Goal: Book appointment/travel/reservation

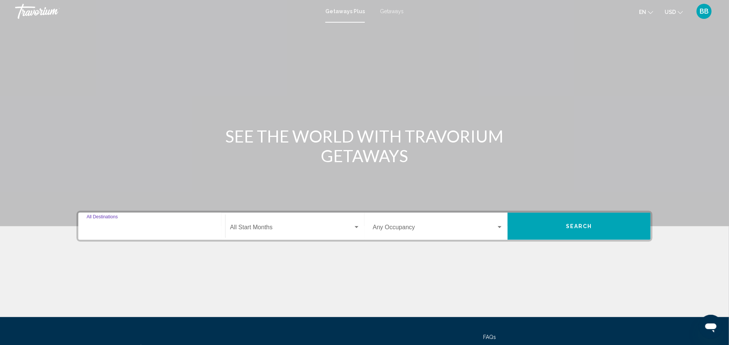
click at [107, 231] on input "Destination All Destinations" at bounding box center [152, 228] width 130 height 7
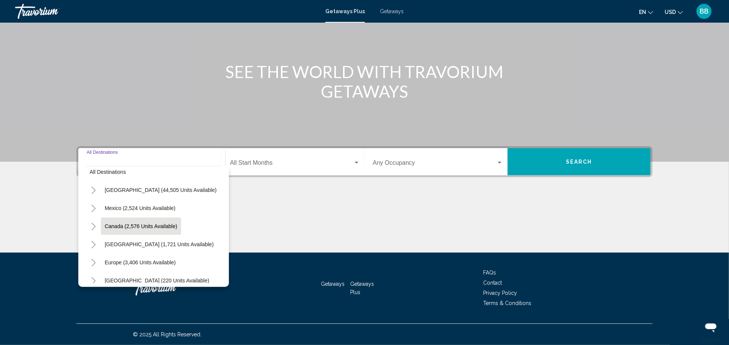
scroll to position [9, 0]
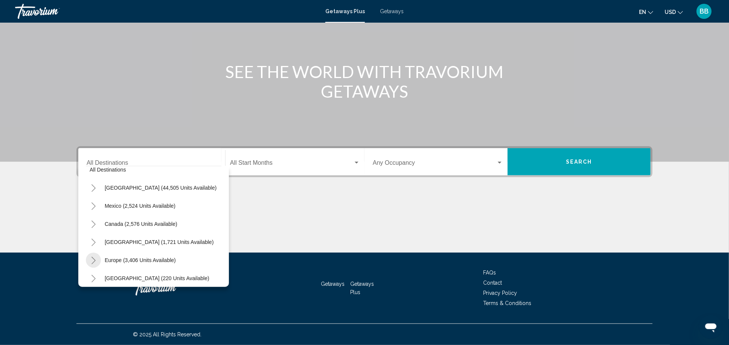
click at [93, 259] on icon "Toggle Europe (3,406 units available)" at bounding box center [94, 261] width 6 height 8
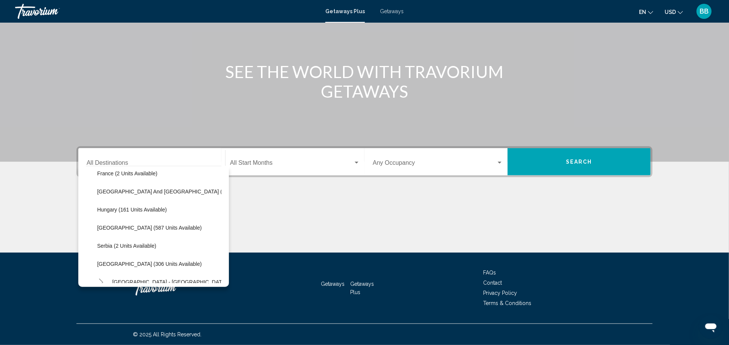
scroll to position [213, 0]
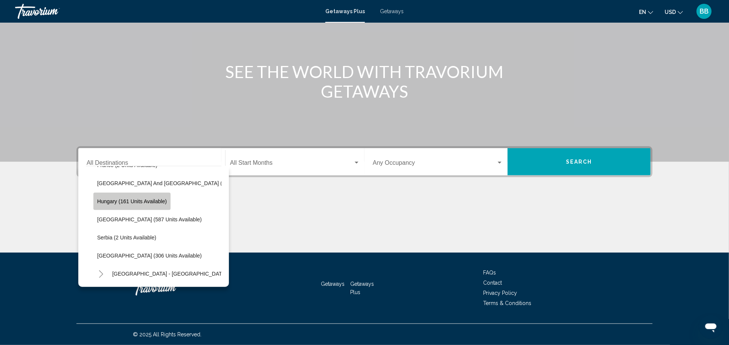
click at [142, 203] on span "Hungary (161 units available)" at bounding box center [132, 201] width 70 height 6
type input "**********"
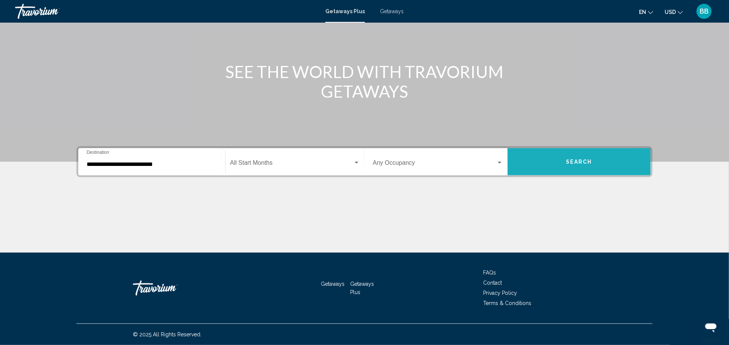
click at [550, 159] on button "Search" at bounding box center [579, 161] width 143 height 27
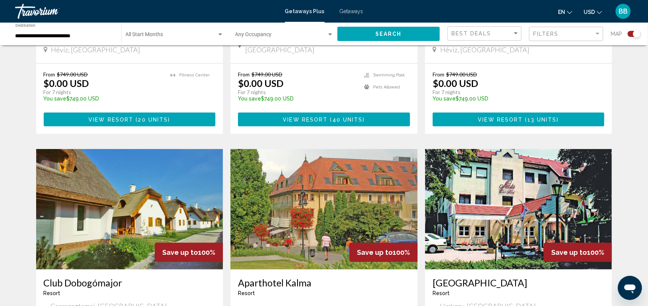
scroll to position [430, 0]
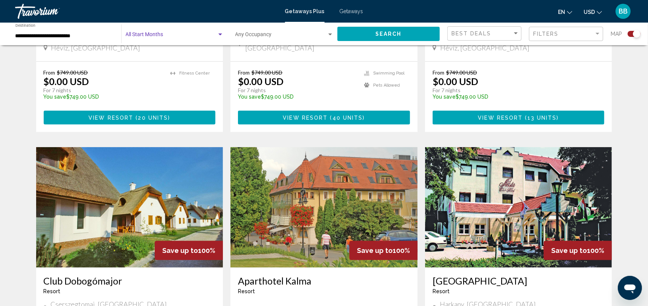
click at [221, 35] on div "Search widget" at bounding box center [220, 35] width 4 height 2
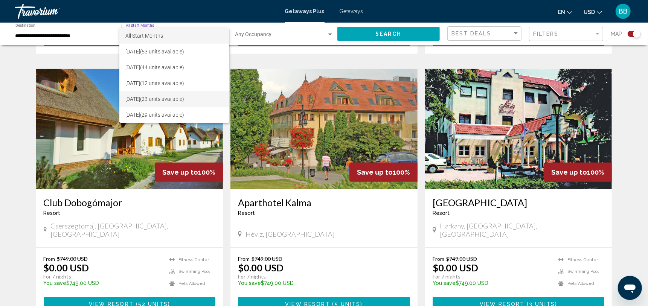
scroll to position [496, 0]
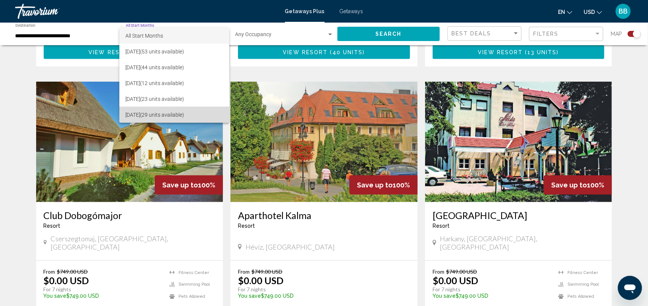
click at [202, 113] on span "[DATE] (29 units available)" at bounding box center [174, 115] width 98 height 16
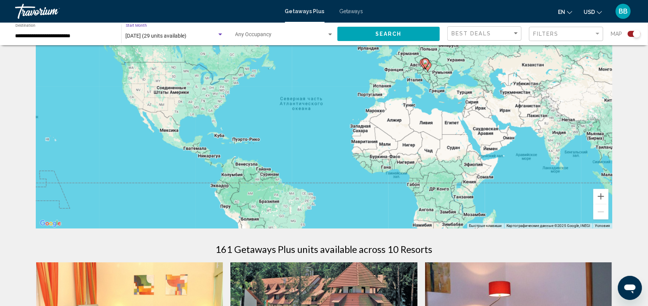
scroll to position [49, 0]
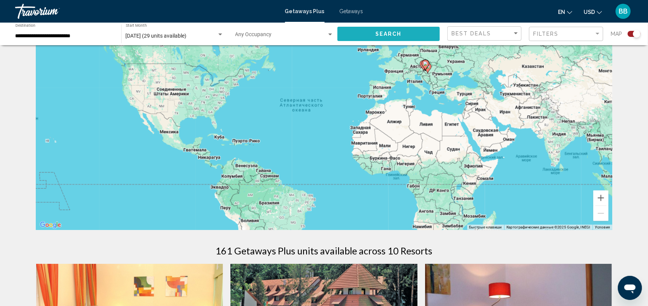
click at [382, 34] on span "Search" at bounding box center [389, 34] width 26 height 6
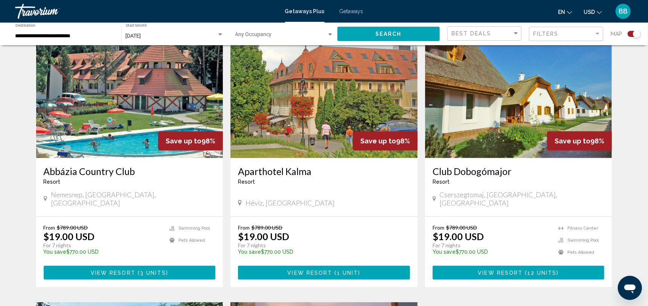
scroll to position [276, 0]
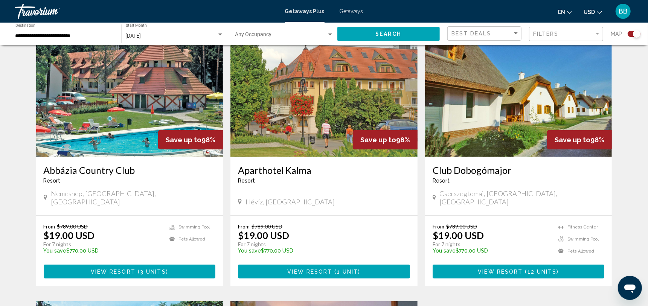
click at [142, 102] on img "Main content" at bounding box center [129, 97] width 187 height 121
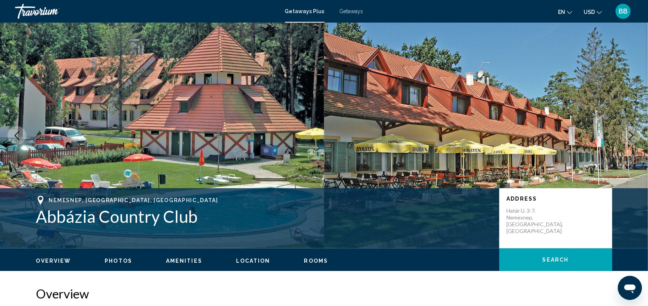
click at [631, 132] on icon "Next image" at bounding box center [631, 135] width 9 height 9
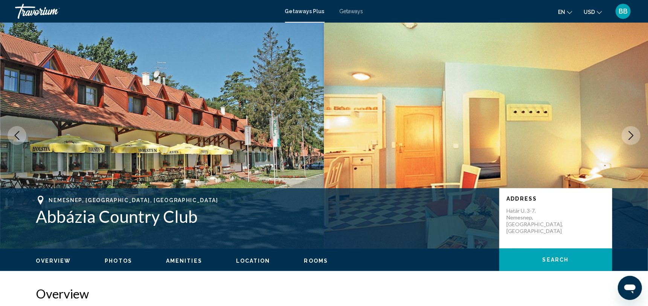
click at [631, 132] on icon "Next image" at bounding box center [631, 135] width 9 height 9
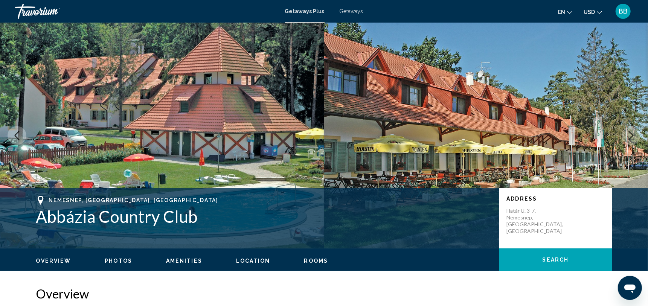
click at [631, 133] on icon "Next image" at bounding box center [631, 135] width 5 height 9
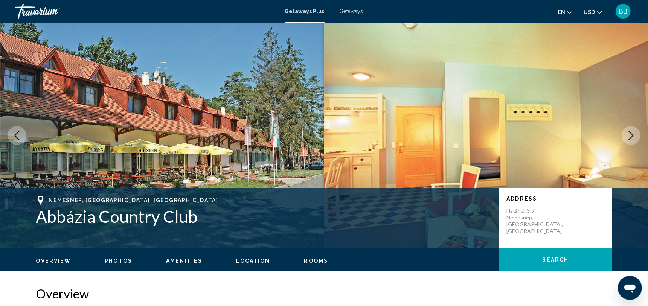
click at [631, 133] on icon "Next image" at bounding box center [631, 135] width 5 height 9
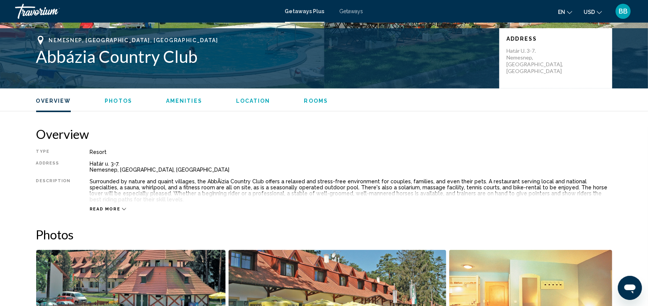
scroll to position [255, 0]
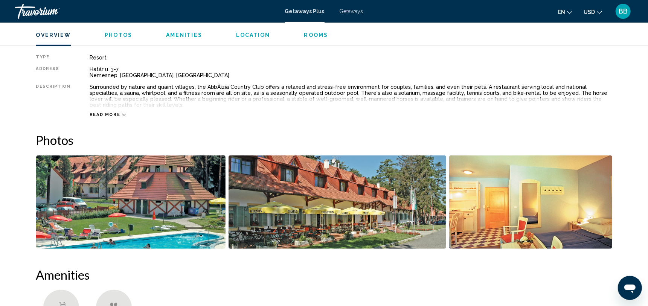
click at [495, 195] on img "Open full-screen image slider" at bounding box center [530, 202] width 163 height 93
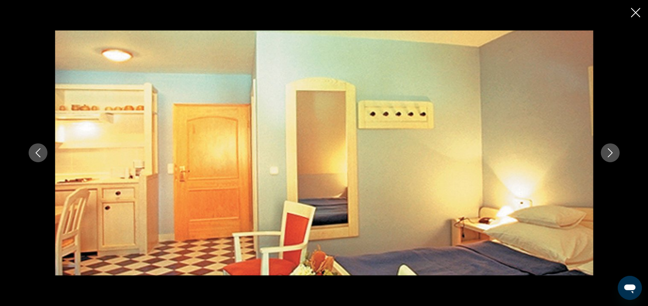
click at [635, 11] on icon "Close slideshow" at bounding box center [635, 12] width 9 height 9
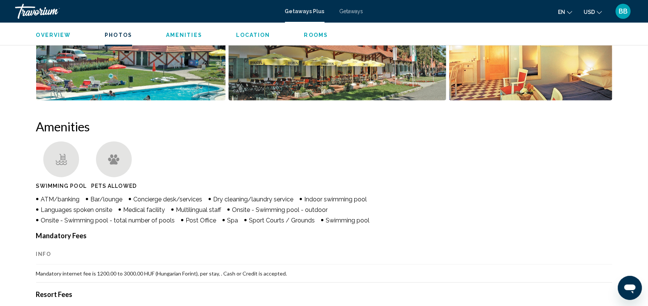
scroll to position [383, 0]
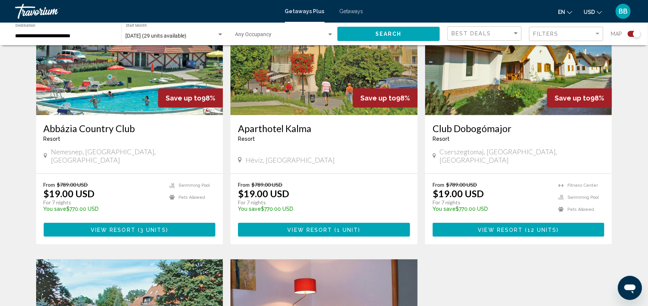
scroll to position [303, 0]
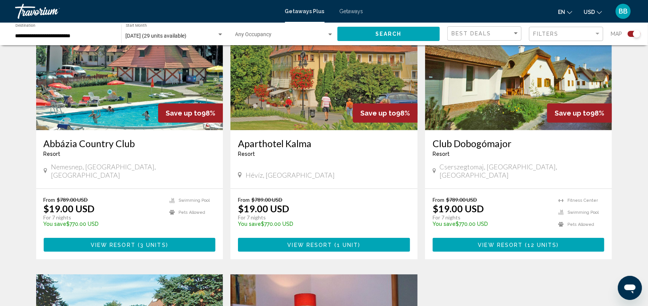
click at [511, 121] on img "Main content" at bounding box center [518, 70] width 187 height 121
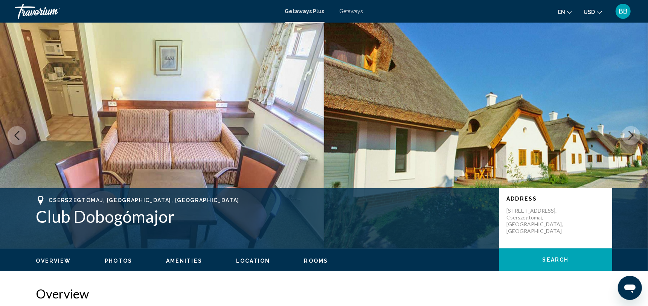
click at [632, 133] on icon "Next image" at bounding box center [631, 135] width 9 height 9
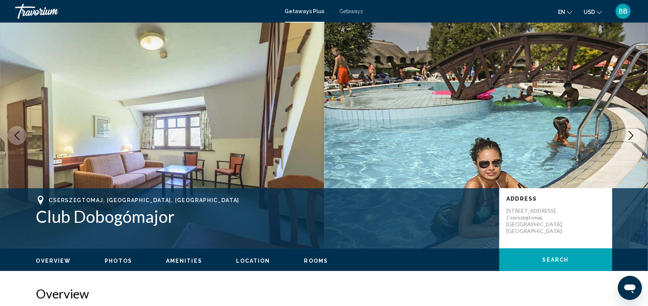
click at [632, 133] on icon "Next image" at bounding box center [631, 135] width 9 height 9
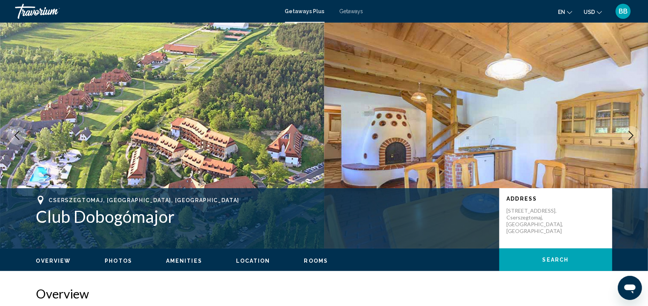
click at [632, 133] on icon "Next image" at bounding box center [631, 135] width 9 height 9
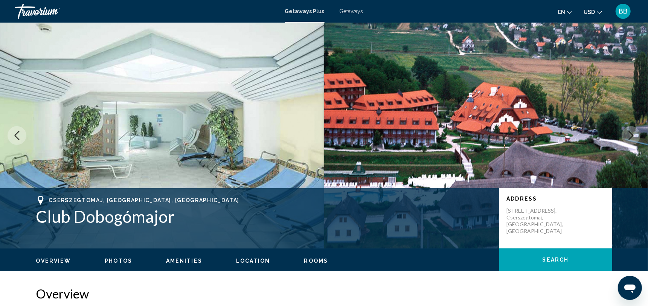
click at [632, 133] on icon "Next image" at bounding box center [631, 135] width 9 height 9
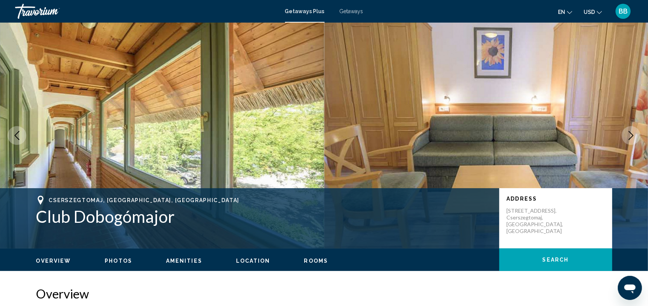
click at [632, 133] on icon "Next image" at bounding box center [631, 135] width 9 height 9
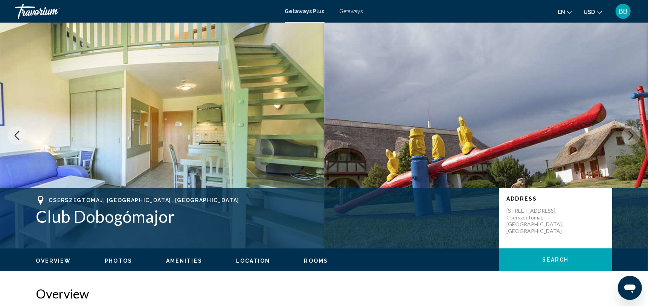
click at [632, 133] on icon "Next image" at bounding box center [631, 135] width 9 height 9
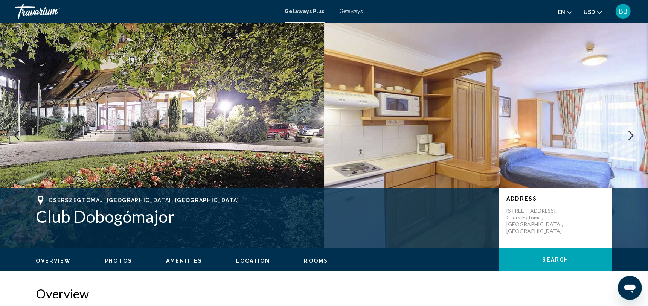
click at [632, 133] on icon "Next image" at bounding box center [631, 135] width 9 height 9
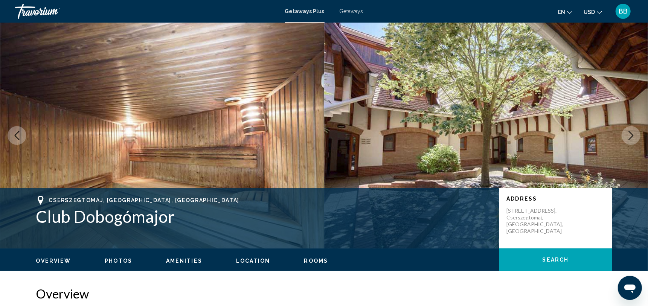
click at [632, 133] on icon "Next image" at bounding box center [631, 135] width 9 height 9
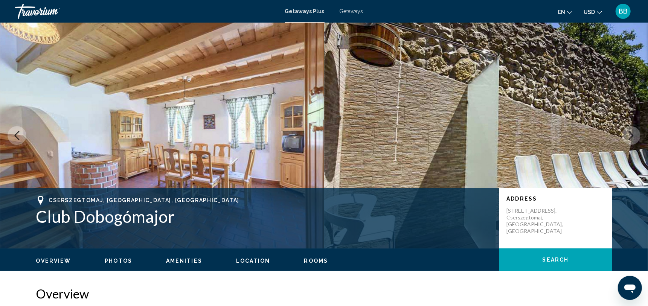
click at [632, 133] on icon "Next image" at bounding box center [631, 135] width 5 height 9
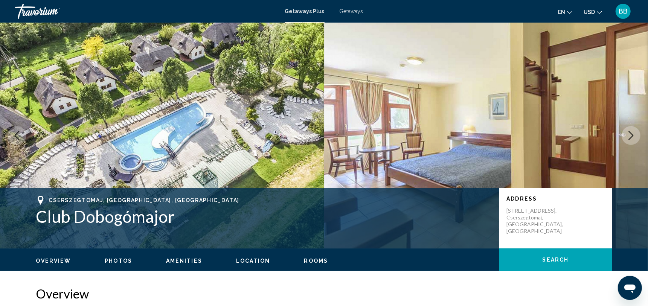
click at [631, 133] on icon "Next image" at bounding box center [631, 135] width 5 height 9
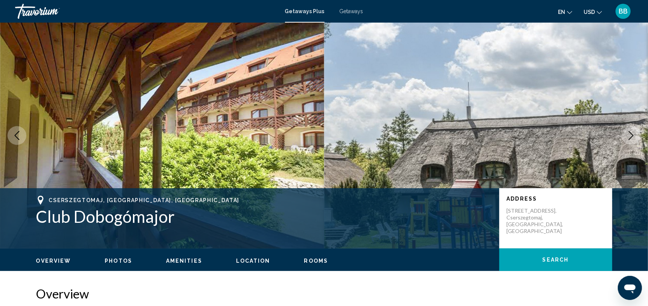
click at [631, 133] on icon "Next image" at bounding box center [631, 135] width 5 height 9
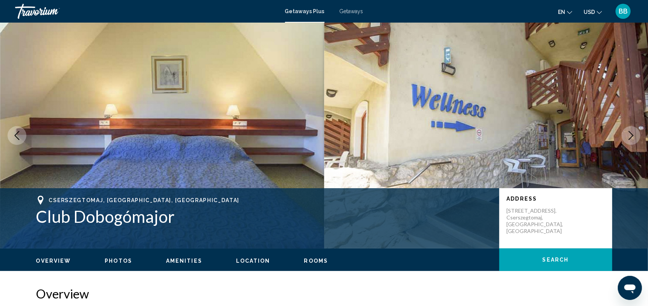
click at [631, 134] on icon "Next image" at bounding box center [631, 135] width 9 height 9
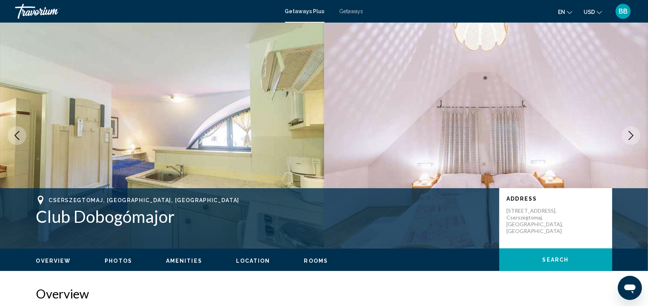
click at [631, 135] on icon "Next image" at bounding box center [631, 135] width 9 height 9
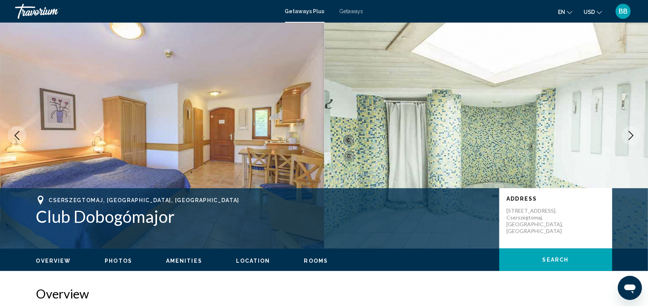
click at [631, 135] on icon "Next image" at bounding box center [631, 135] width 9 height 9
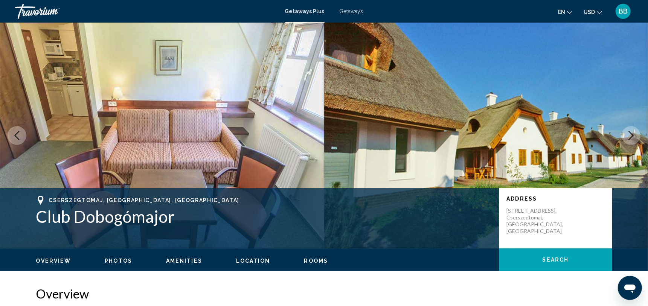
click at [631, 135] on icon "Next image" at bounding box center [631, 135] width 9 height 9
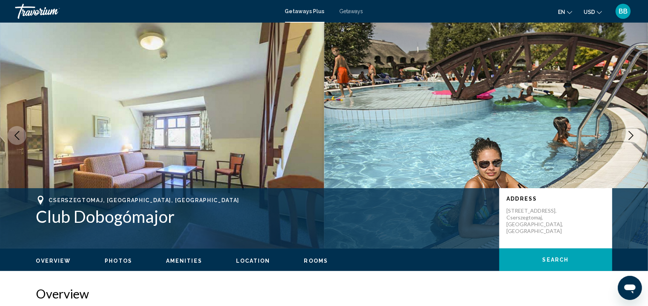
click at [630, 135] on icon "Next image" at bounding box center [631, 135] width 9 height 9
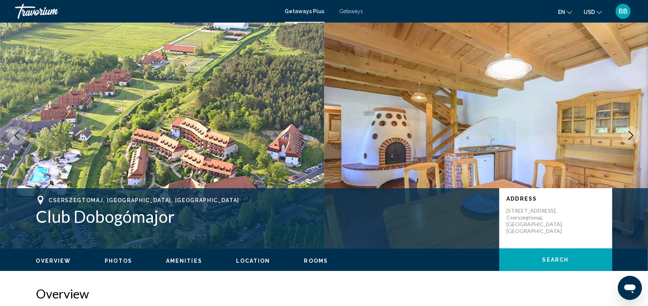
click at [630, 136] on icon "Next image" at bounding box center [631, 135] width 9 height 9
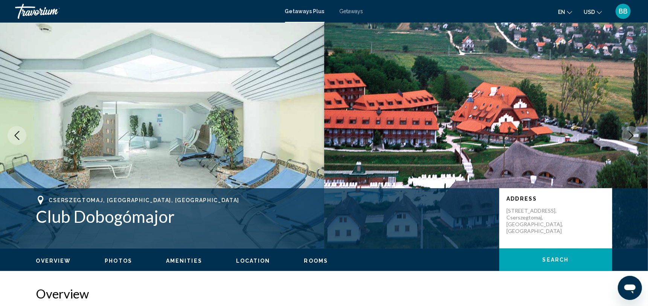
click at [630, 136] on icon "Next image" at bounding box center [631, 135] width 9 height 9
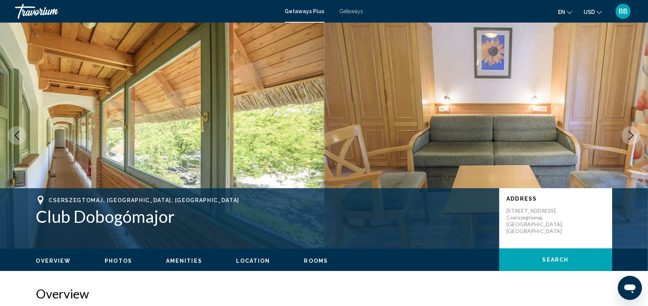
click at [630, 136] on icon "Next image" at bounding box center [631, 135] width 9 height 9
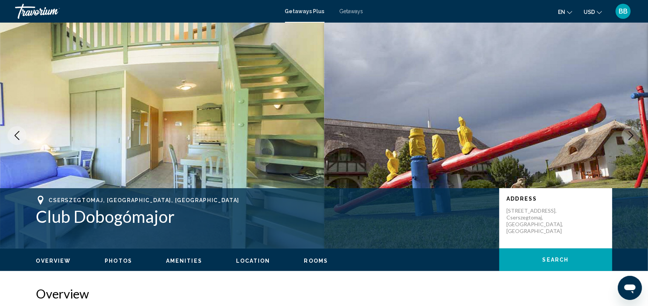
click at [630, 136] on icon "Next image" at bounding box center [631, 135] width 9 height 9
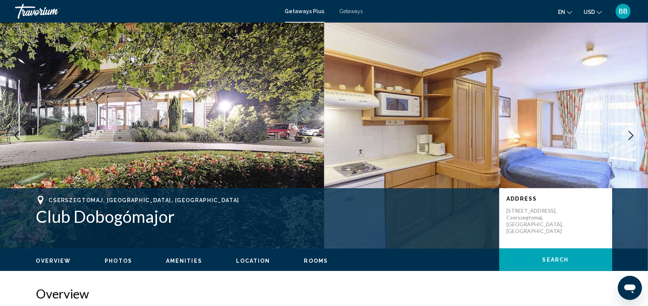
click at [629, 136] on icon "Next image" at bounding box center [631, 135] width 9 height 9
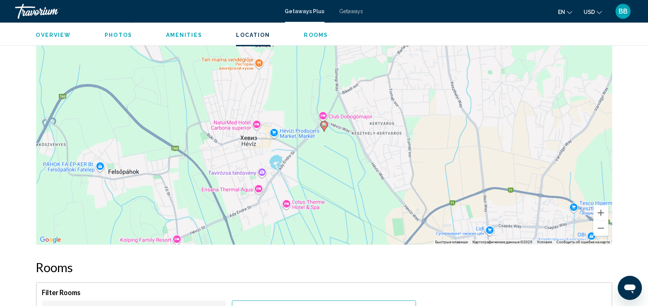
scroll to position [1123, 0]
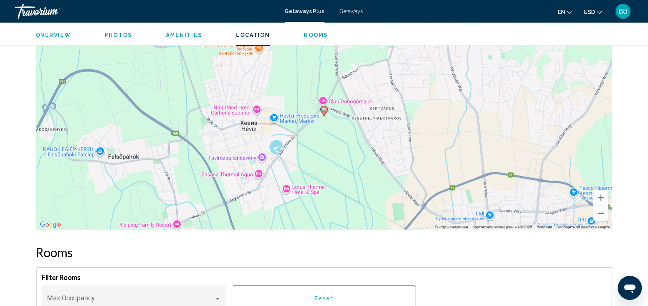
click at [600, 213] on button "Уменьшить" at bounding box center [601, 213] width 15 height 15
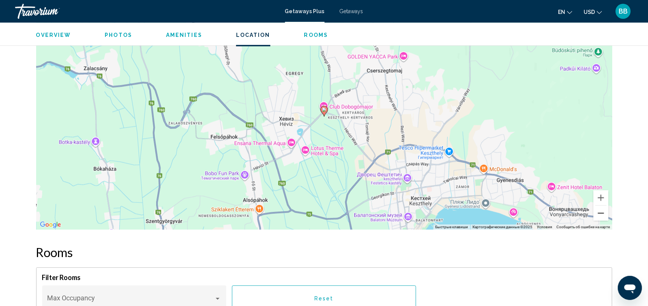
click at [600, 213] on button "Уменьшить" at bounding box center [601, 213] width 15 height 15
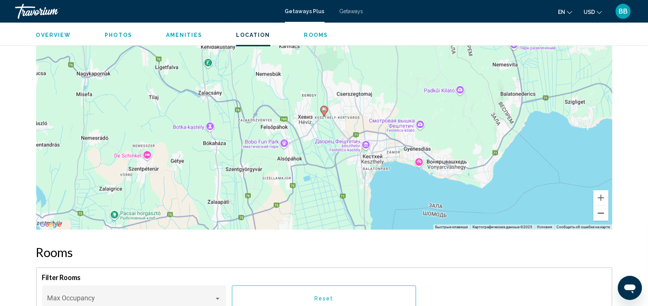
click at [600, 213] on button "Уменьшить" at bounding box center [601, 213] width 15 height 15
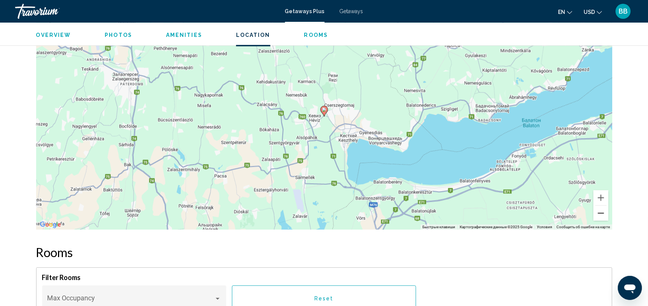
click at [600, 213] on button "Уменьшить" at bounding box center [601, 213] width 15 height 15
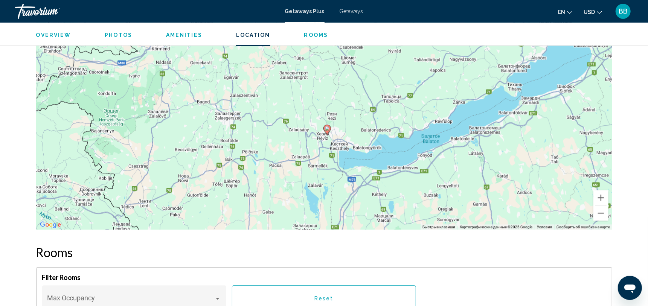
drag, startPoint x: 532, startPoint y: 152, endPoint x: 535, endPoint y: 170, distance: 18.3
click at [535, 170] on div "Чтобы активировать перетаскивание с помощью клавиатуры, нажмите Alt + Ввод. Пос…" at bounding box center [324, 117] width 576 height 226
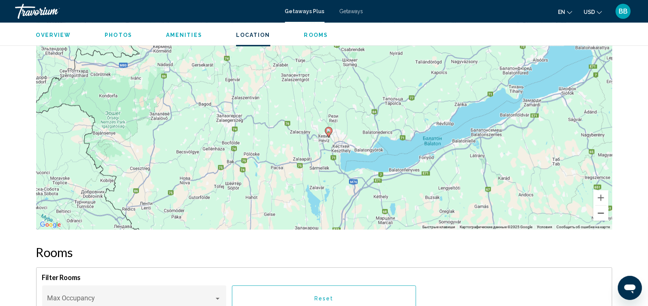
click at [601, 216] on button "Уменьшить" at bounding box center [601, 213] width 15 height 15
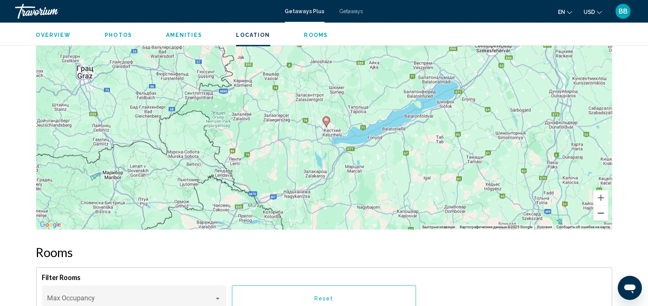
click at [601, 216] on button "Уменьшить" at bounding box center [601, 213] width 15 height 15
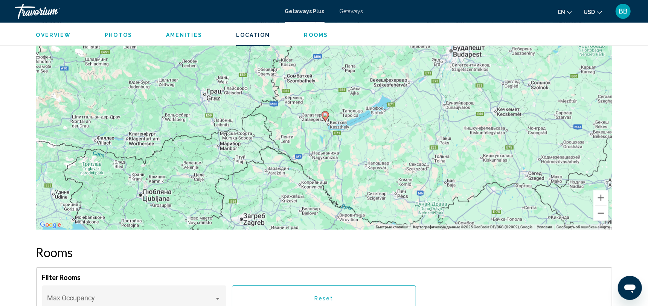
click at [601, 216] on button "Уменьшить" at bounding box center [601, 213] width 15 height 15
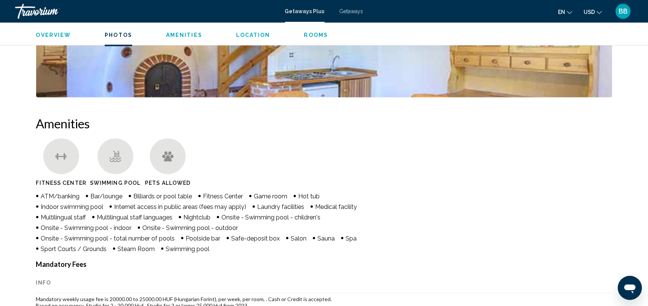
scroll to position [0, 0]
